Goal: Task Accomplishment & Management: Complete application form

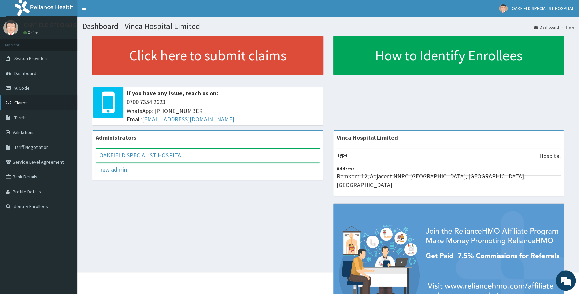
click at [16, 104] on span "Claims" at bounding box center [20, 103] width 13 height 6
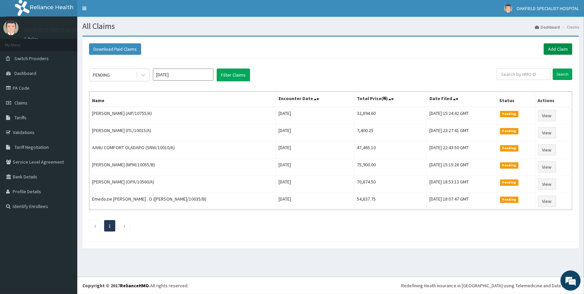
click at [549, 50] on link "Add Claim" at bounding box center [557, 48] width 29 height 11
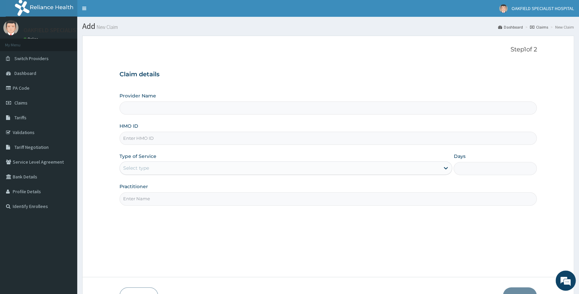
type input "Vinca Hospital Limited"
click at [132, 139] on input "HMO ID" at bounding box center [329, 138] width 418 height 13
paste input "SWG/10047/D"
type input "SWG/10047/D"
click at [162, 168] on div "Select type" at bounding box center [280, 168] width 320 height 11
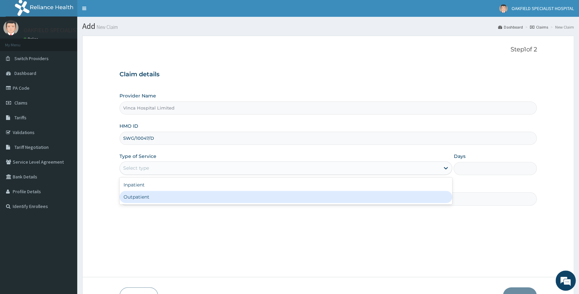
click at [132, 193] on div "Outpatient" at bounding box center [286, 197] width 333 height 12
type input "1"
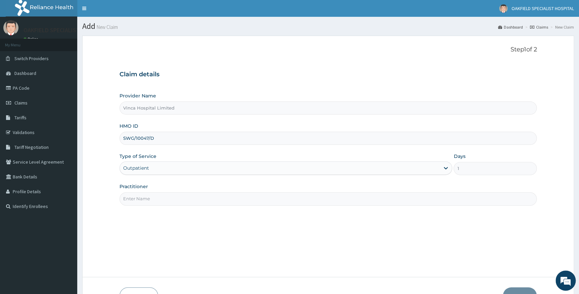
click at [151, 200] on input "Practitioner" at bounding box center [329, 198] width 418 height 13
type input "C"
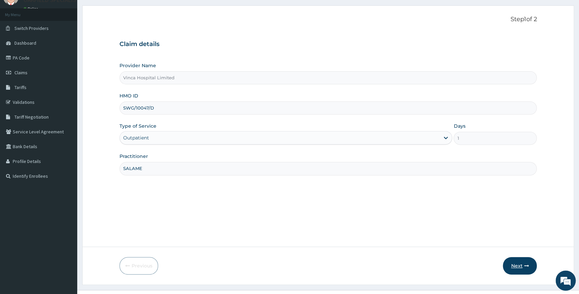
type input "SALAME"
click at [510, 269] on button "Next" at bounding box center [520, 265] width 34 height 17
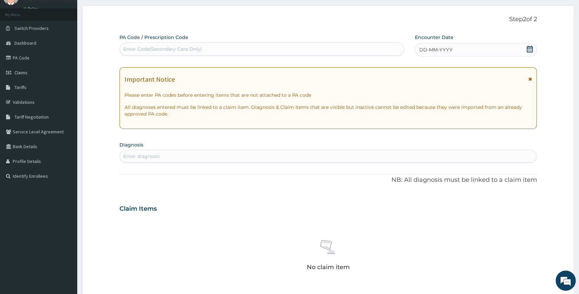
click at [193, 48] on div "Enter Code(Secondary Care Only)" at bounding box center [162, 49] width 79 height 7
paste input "PA/DFC912"
type input "PA/DFC912"
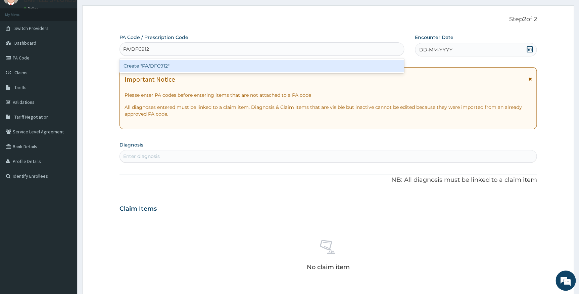
click at [168, 68] on div "Create "PA/DFC912"" at bounding box center [262, 66] width 285 height 12
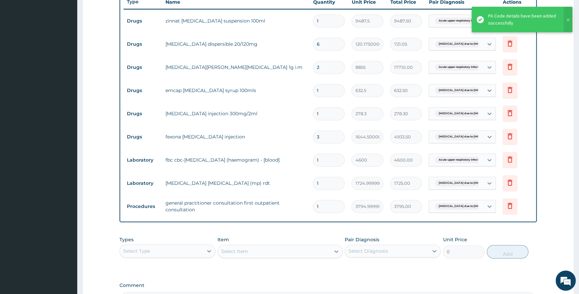
scroll to position [258, 0]
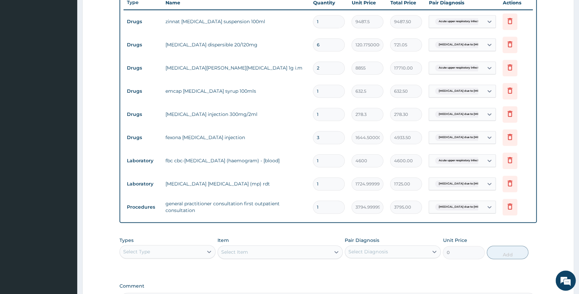
click at [320, 69] on input "2" at bounding box center [329, 67] width 32 height 13
type input "0.00"
type input "1"
type input "8855.00"
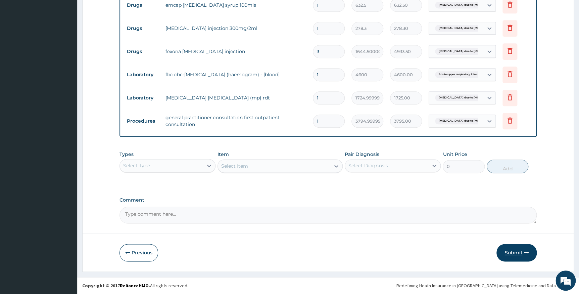
type input "1"
drag, startPoint x: 514, startPoint y: 255, endPoint x: 216, endPoint y: 73, distance: 349.2
click at [513, 255] on button "Submit" at bounding box center [517, 252] width 40 height 17
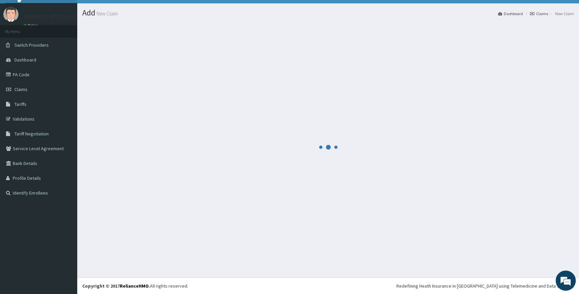
scroll to position [345, 0]
